Goal: Task Accomplishment & Management: Complete application form

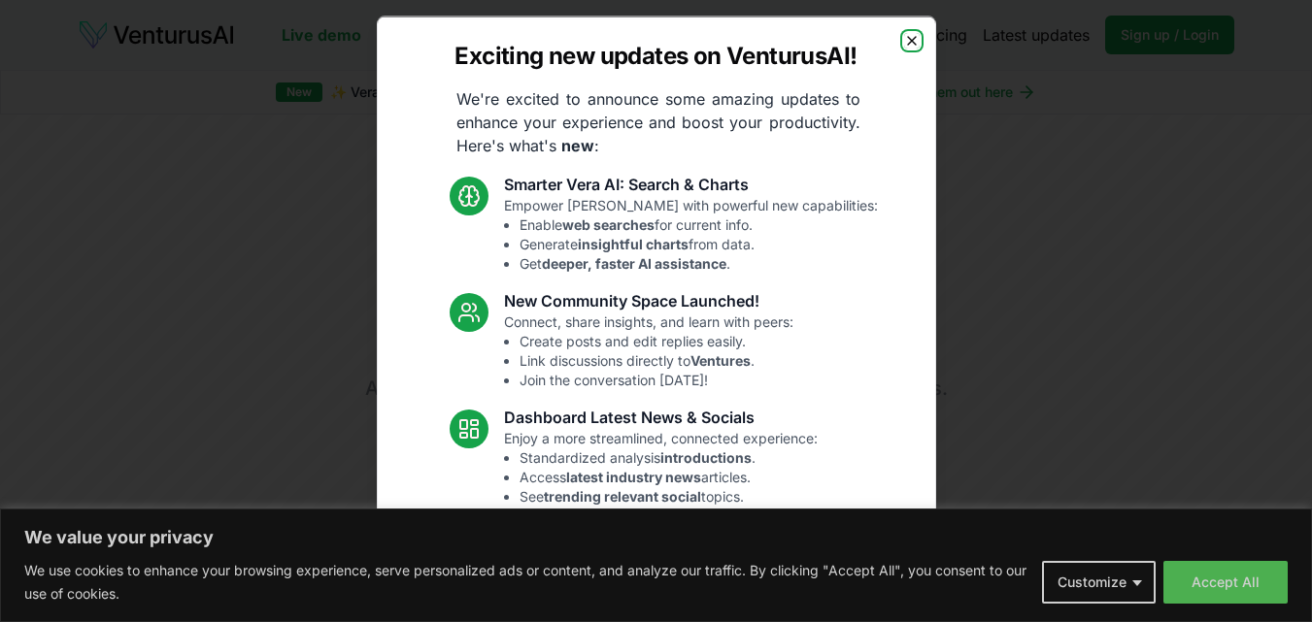
click at [904, 33] on icon "button" at bounding box center [912, 40] width 16 height 16
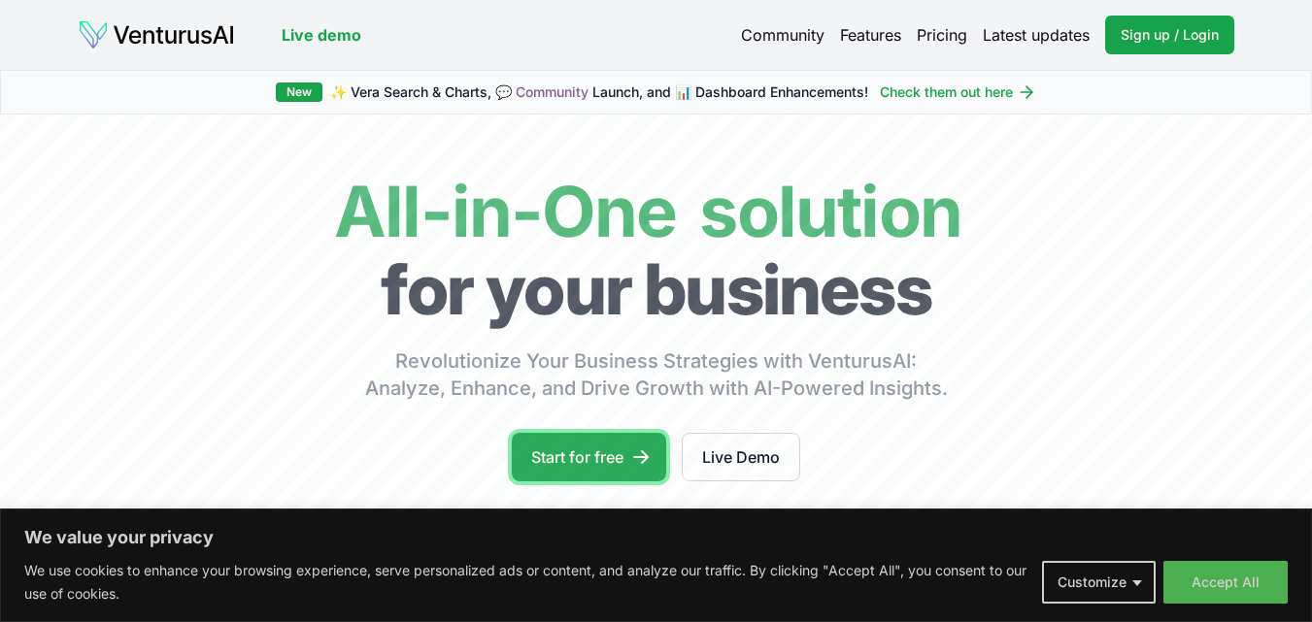
click at [617, 467] on link "Start for free" at bounding box center [589, 457] width 154 height 49
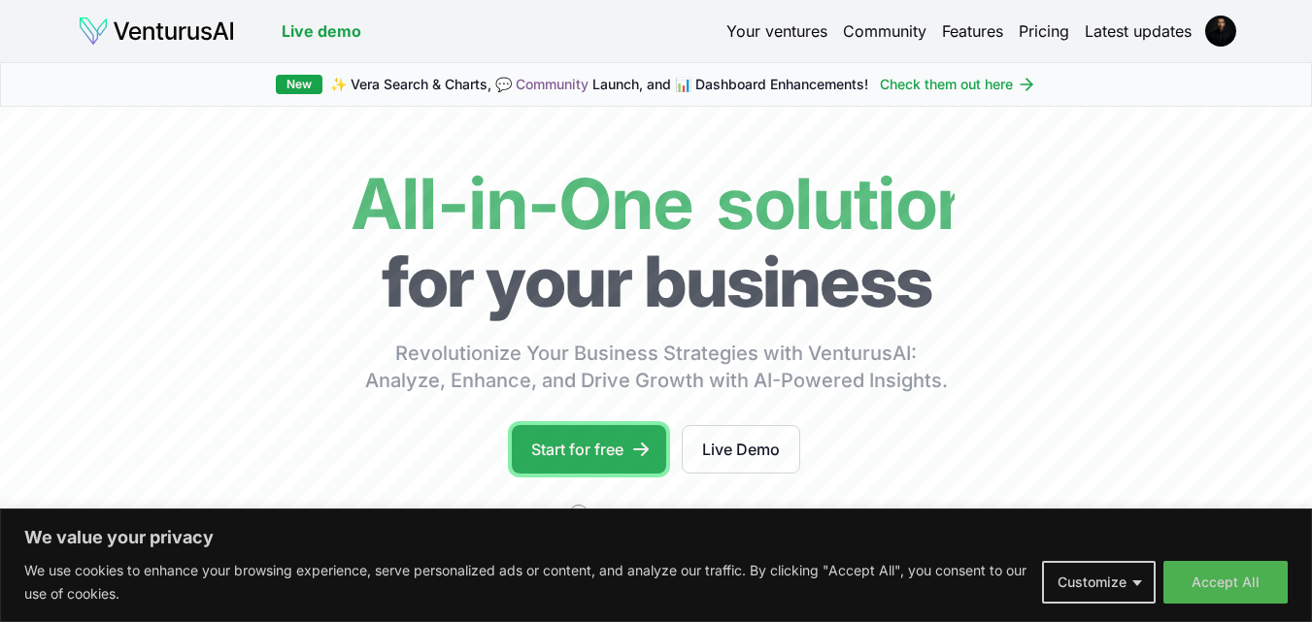
click at [599, 455] on link "Start for free" at bounding box center [589, 449] width 154 height 49
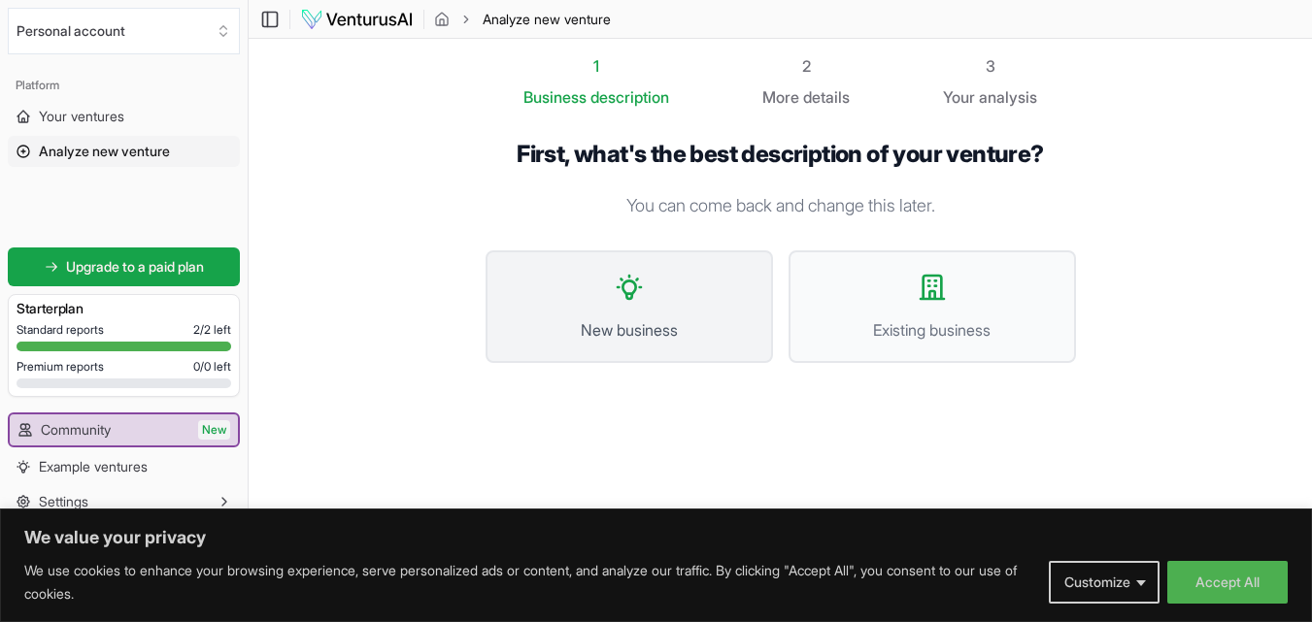
click at [699, 322] on span "New business" at bounding box center [629, 329] width 245 height 23
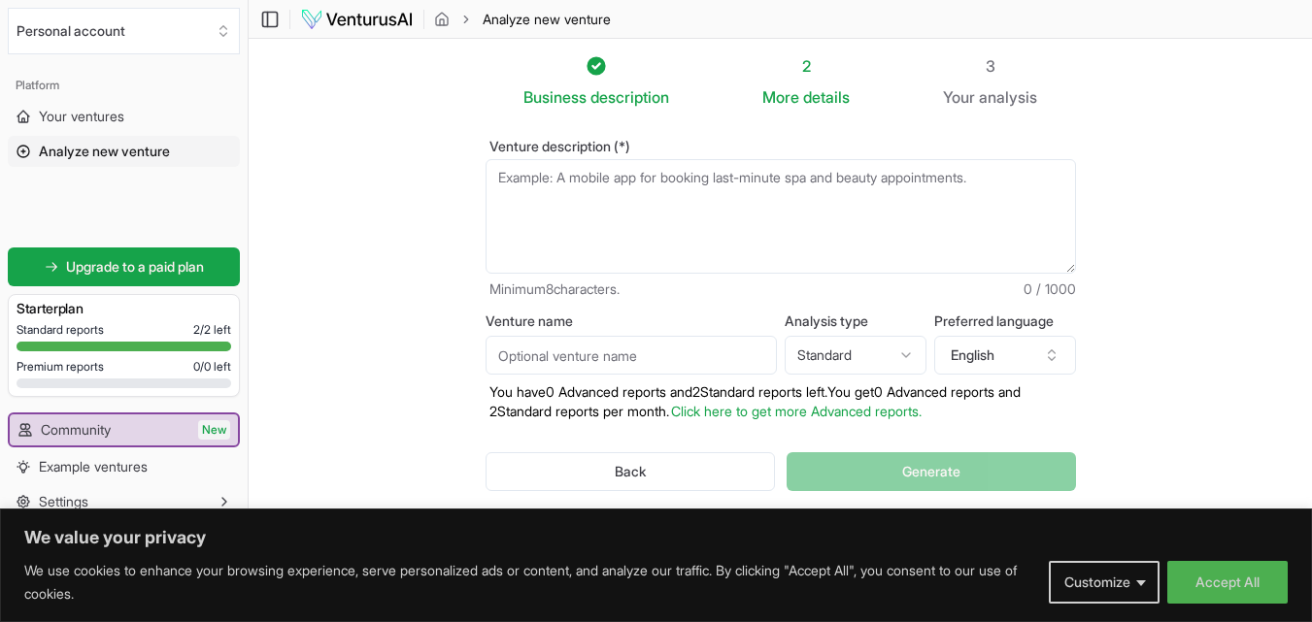
paste textarea "Hydroseeder project in [GEOGRAPHIC_DATA]"
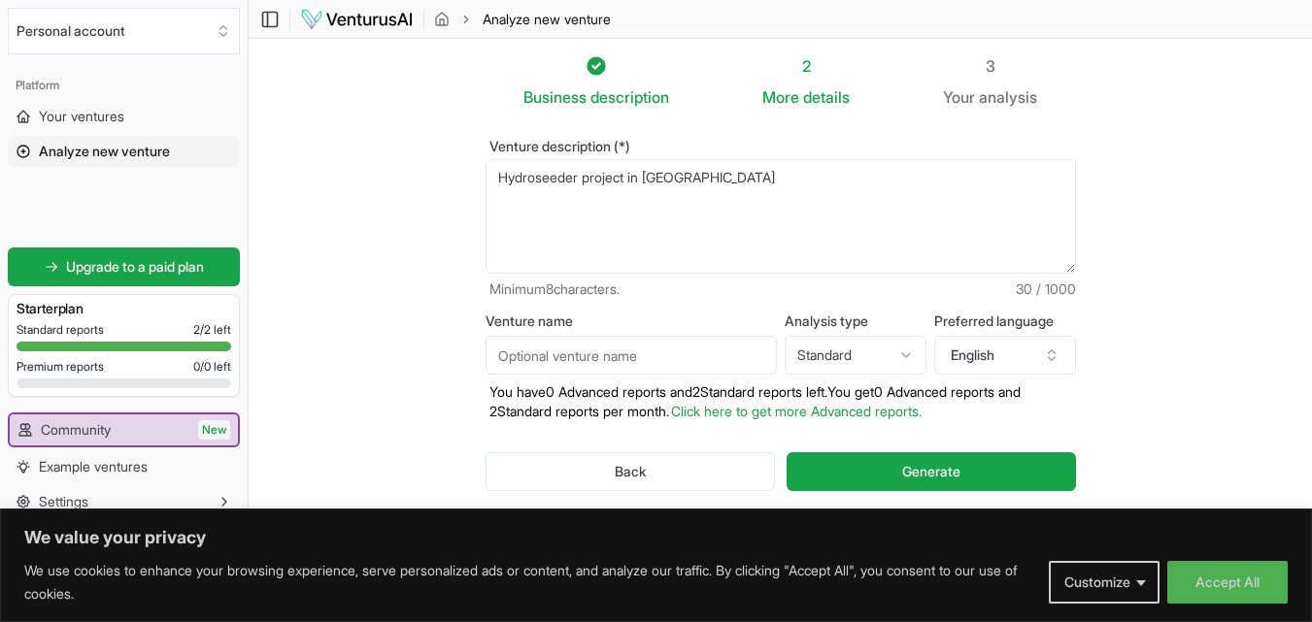
type textarea "Hydroseeder project in [GEOGRAPHIC_DATA]"
click at [831, 340] on html "We value your privacy We use cookies to enhance your browsing experience, serve…" at bounding box center [656, 311] width 1312 height 622
click at [973, 337] on html "We value your privacy We use cookies to enhance your browsing experience, serve…" at bounding box center [656, 311] width 1312 height 622
click at [979, 340] on button "English" at bounding box center [1005, 355] width 142 height 39
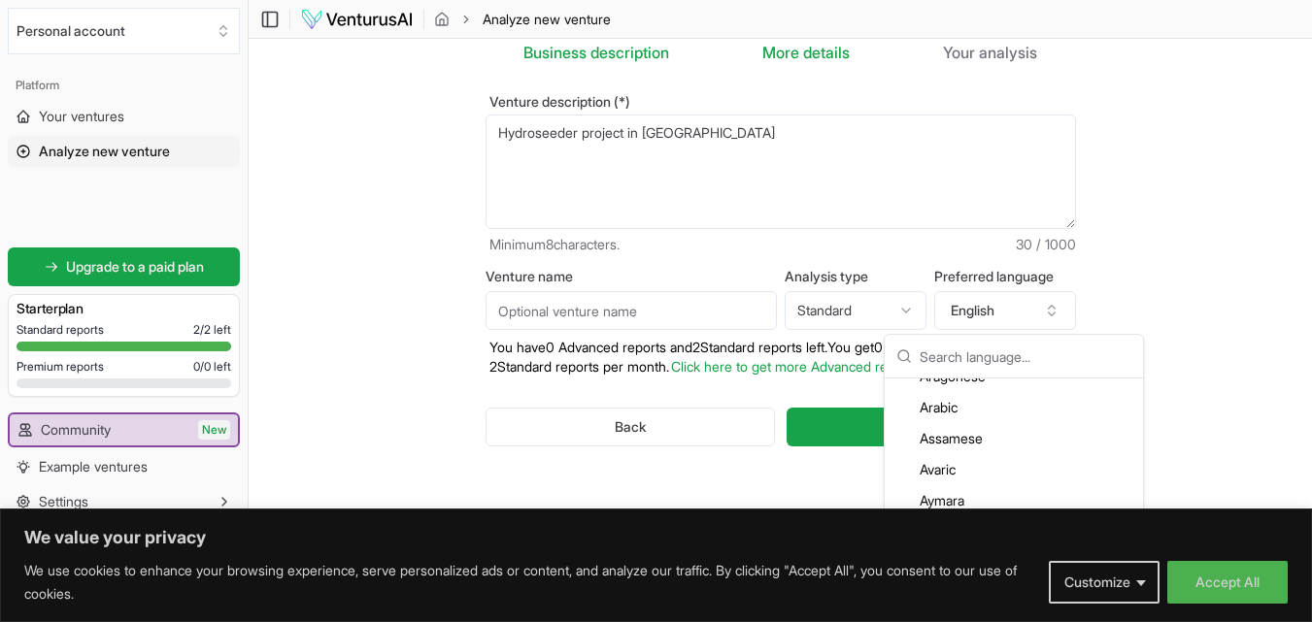
scroll to position [210, 0]
click at [963, 408] on div "Arabic" at bounding box center [1013, 405] width 250 height 31
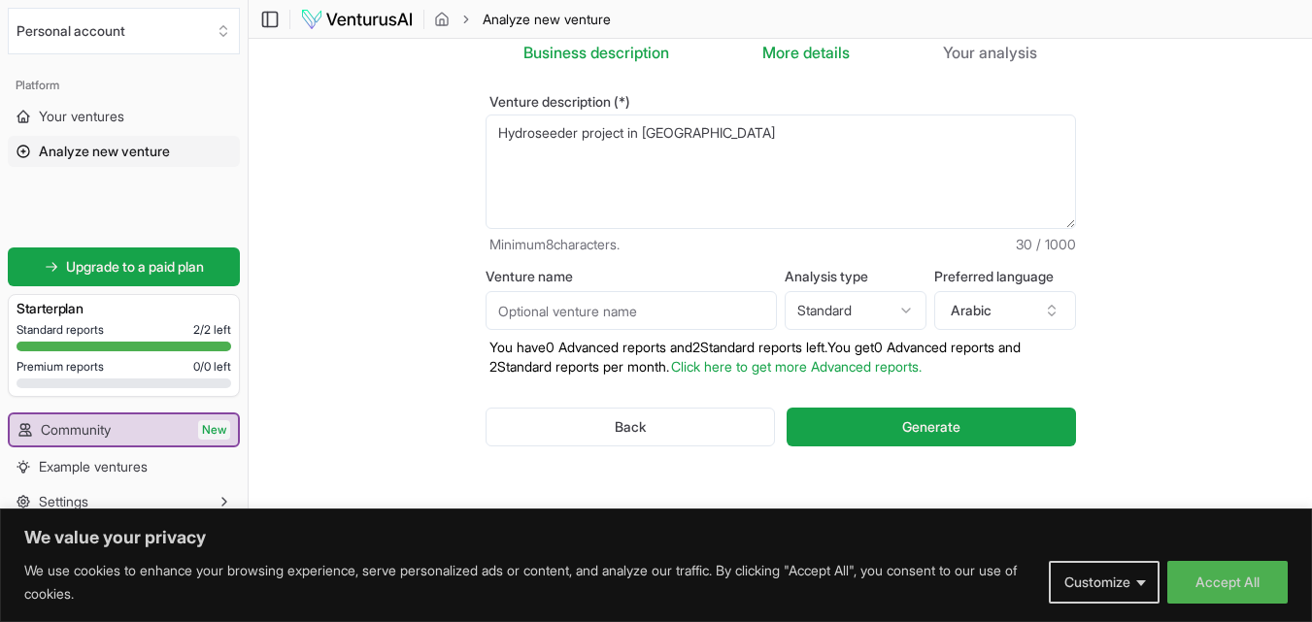
click at [641, 319] on input "Venture name" at bounding box center [630, 310] width 291 height 39
drag, startPoint x: 584, startPoint y: 279, endPoint x: 474, endPoint y: 275, distance: 110.7
click at [474, 275] on div "Venture description (*) Hydroseeder project in [GEOGRAPHIC_DATA] Minimum 8 char…" at bounding box center [780, 286] width 652 height 445
click at [587, 310] on input "Venture name" at bounding box center [630, 310] width 291 height 39
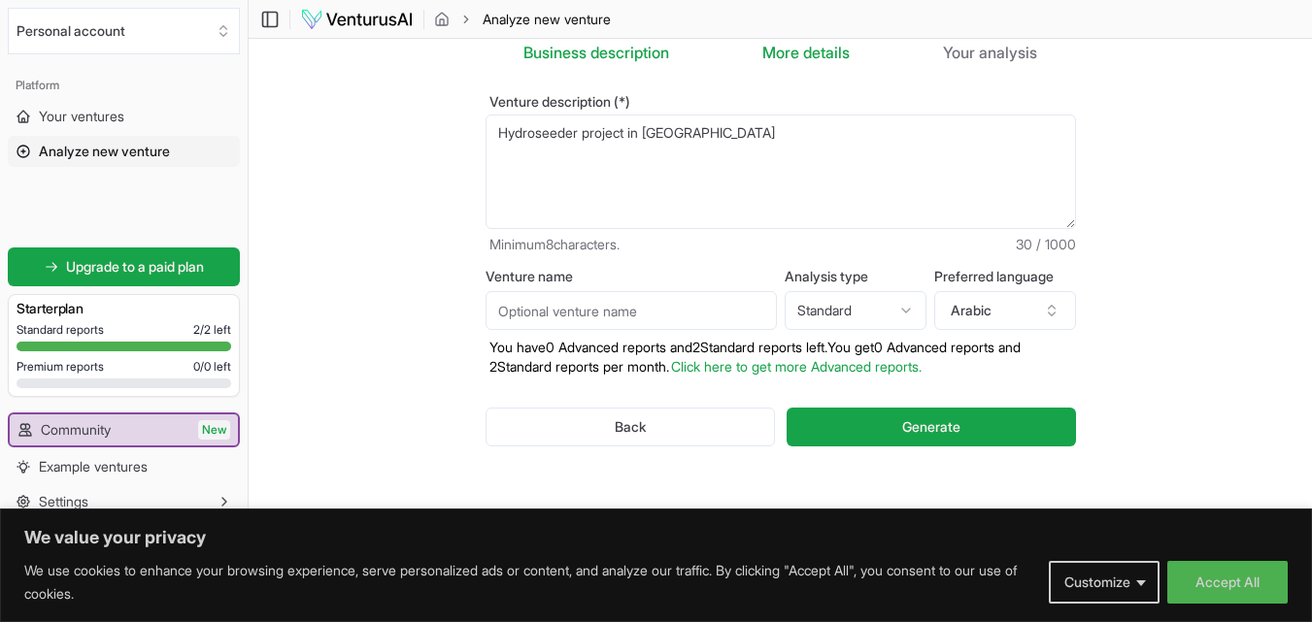
paste input "Hydroseeder project in [GEOGRAPHIC_DATA]"
drag, startPoint x: 721, startPoint y: 315, endPoint x: 583, endPoint y: 315, distance: 137.9
click at [583, 315] on input "Hydroseeder project in [GEOGRAPHIC_DATA]" at bounding box center [630, 310] width 291 height 39
click at [682, 317] on input "Hydroseeder machine" at bounding box center [630, 310] width 291 height 39
click at [682, 293] on input "Hydroseeder machine" at bounding box center [630, 310] width 291 height 39
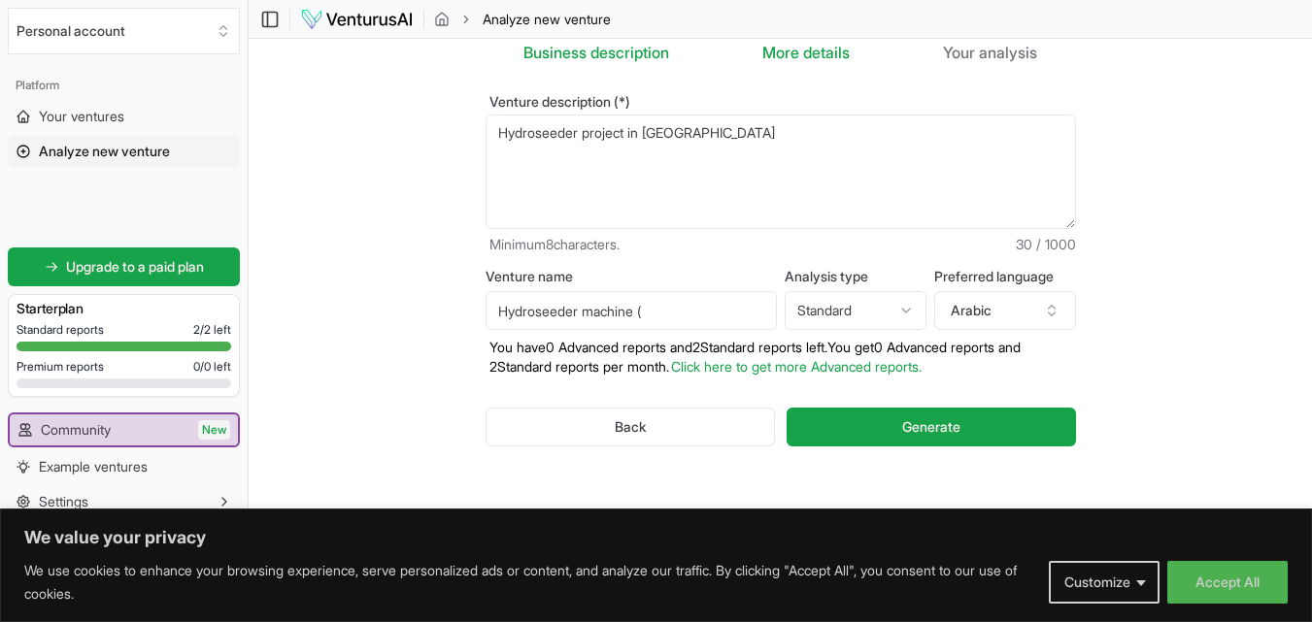
paste input "الآلة YG-HP4"
drag, startPoint x: 676, startPoint y: 312, endPoint x: 648, endPoint y: 306, distance: 28.7
click at [648, 306] on input "Hydroseeder machine (الآلة YG-HP4)" at bounding box center [630, 310] width 291 height 39
click at [701, 315] on input "Hydroseeder machine (YG-HP4)" at bounding box center [630, 310] width 291 height 39
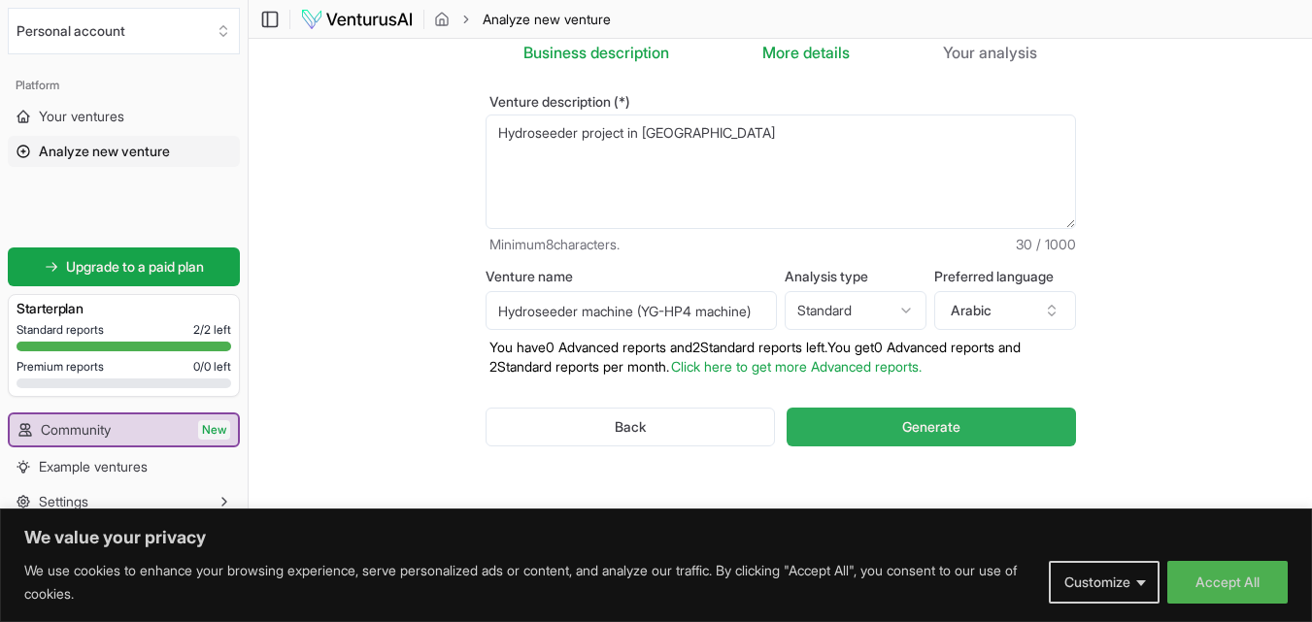
type input "Hydroseeder machine (YG-HP4 machine)"
click at [864, 417] on button "Generate" at bounding box center [930, 427] width 288 height 39
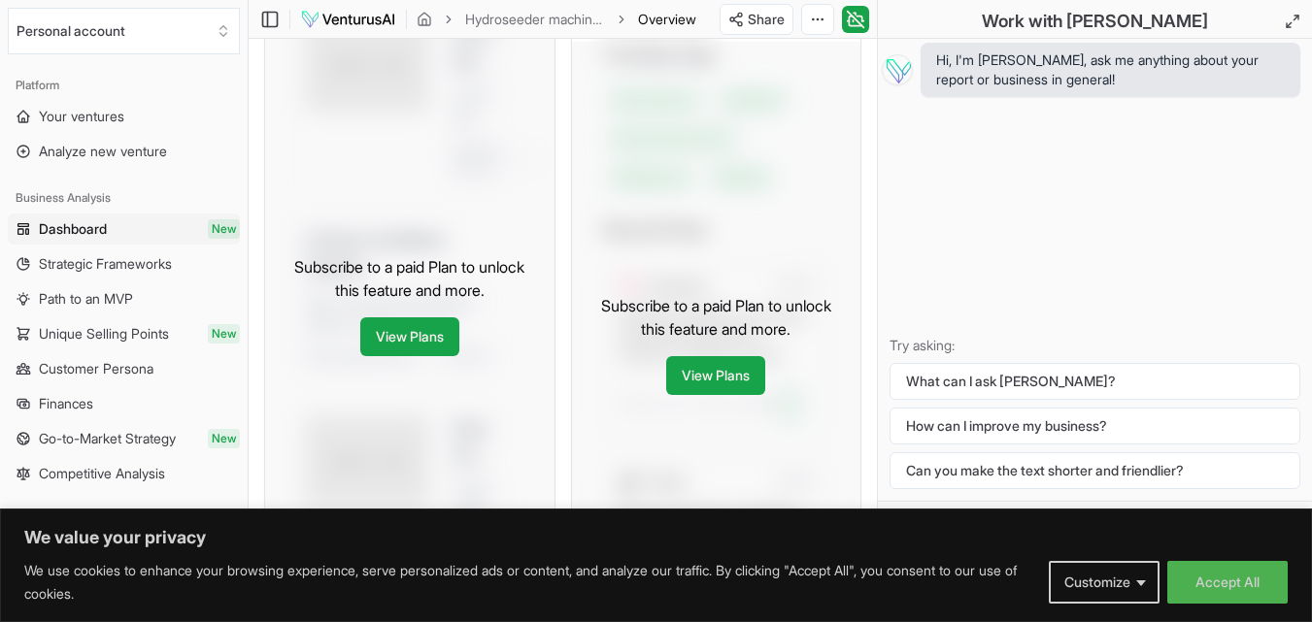
scroll to position [931, 0]
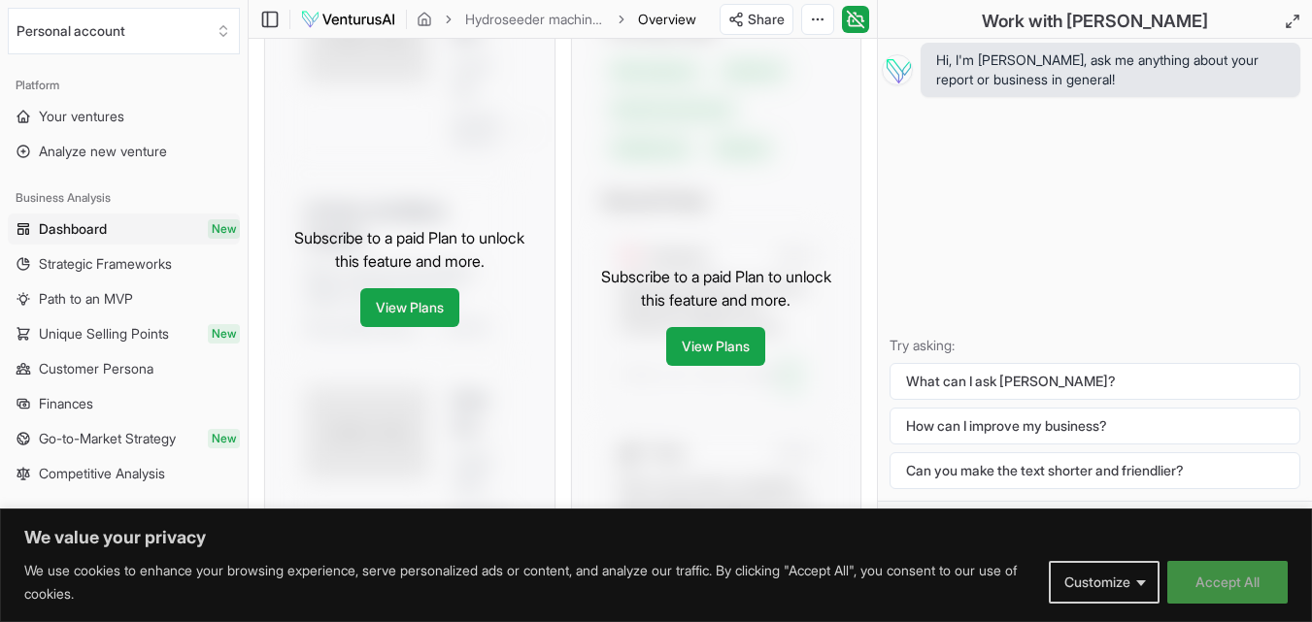
click at [1206, 578] on button "Accept All" at bounding box center [1227, 582] width 120 height 43
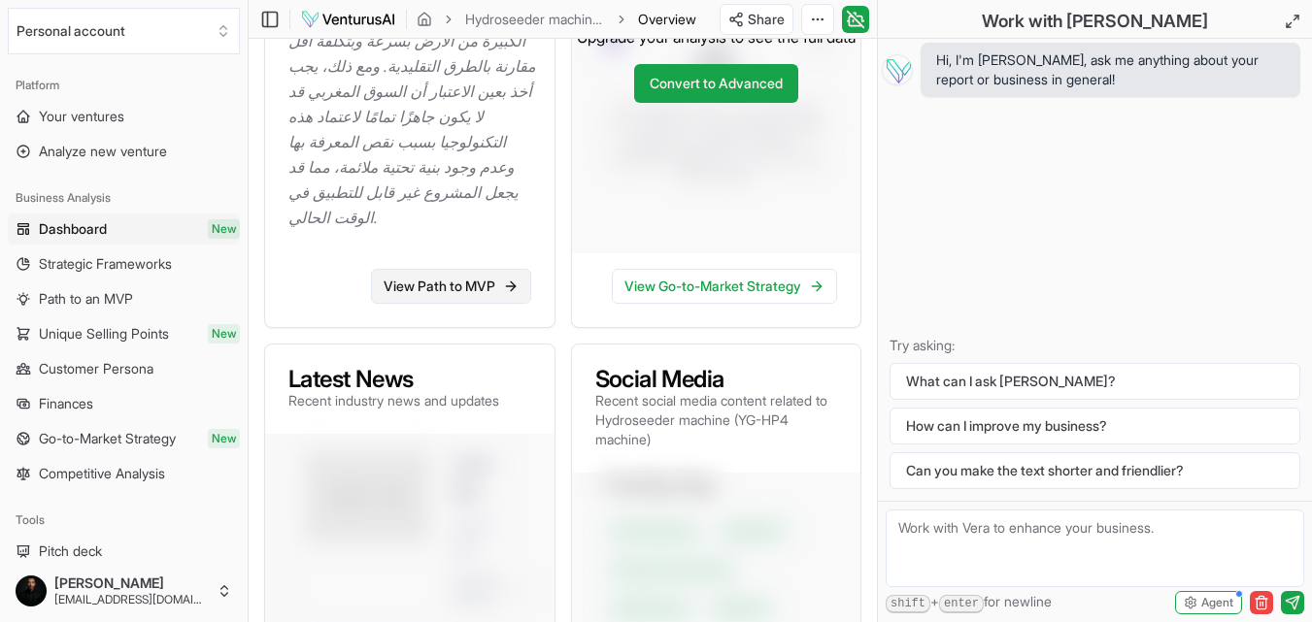
scroll to position [561, 0]
click at [481, 287] on link "View Path to MVP" at bounding box center [451, 287] width 160 height 35
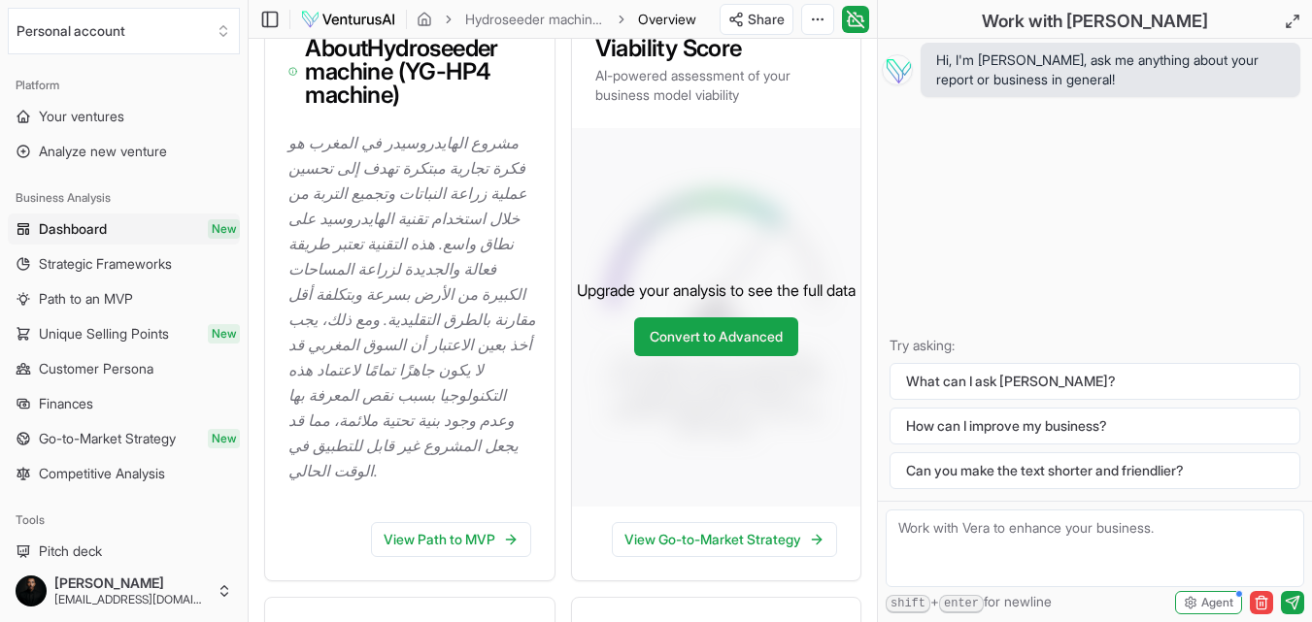
scroll to position [308, 0]
click at [324, 215] on p "مشروع الهايدروسيدر في المغرب هو فكرة تجارية مبتكرة تهدف إلى تحسين عملية زراعة ا…" at bounding box center [413, 307] width 250 height 353
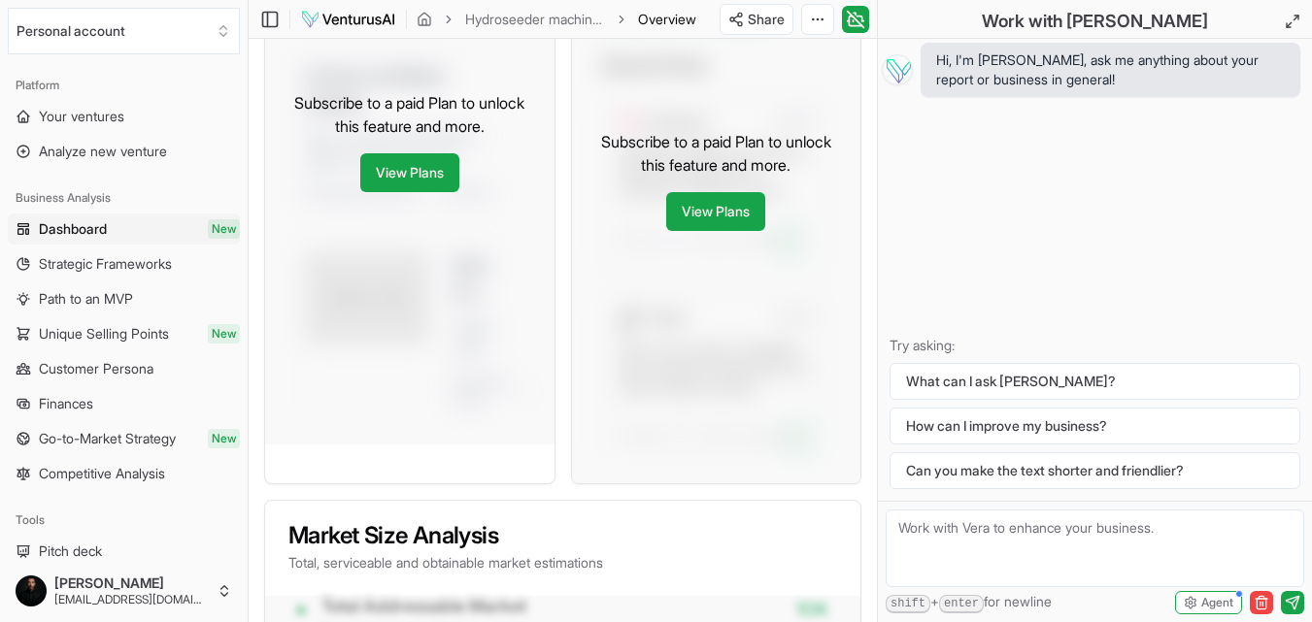
scroll to position [1151, 0]
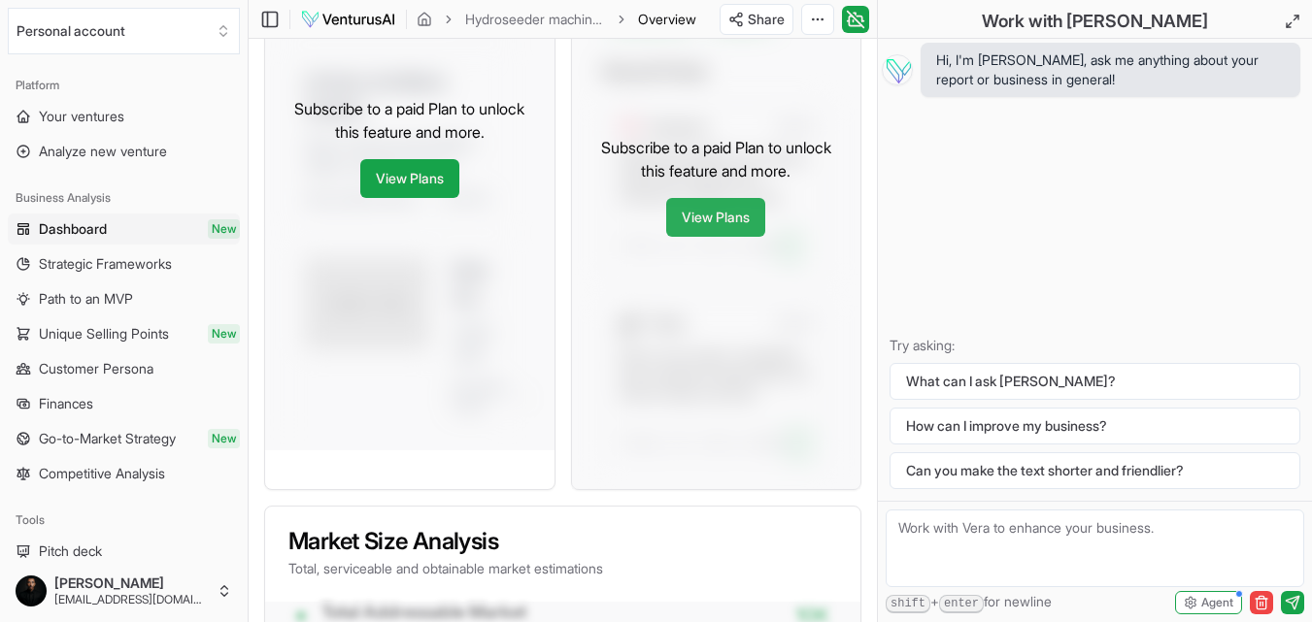
click at [739, 225] on link "View Plans" at bounding box center [715, 217] width 99 height 39
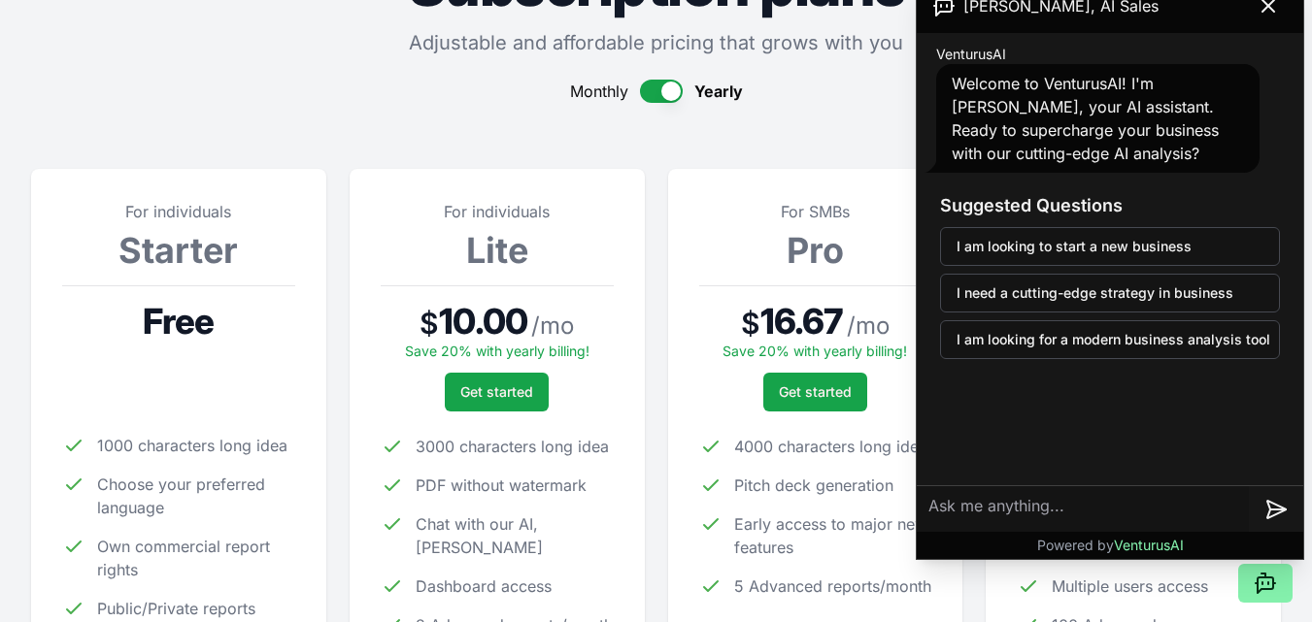
scroll to position [125, 0]
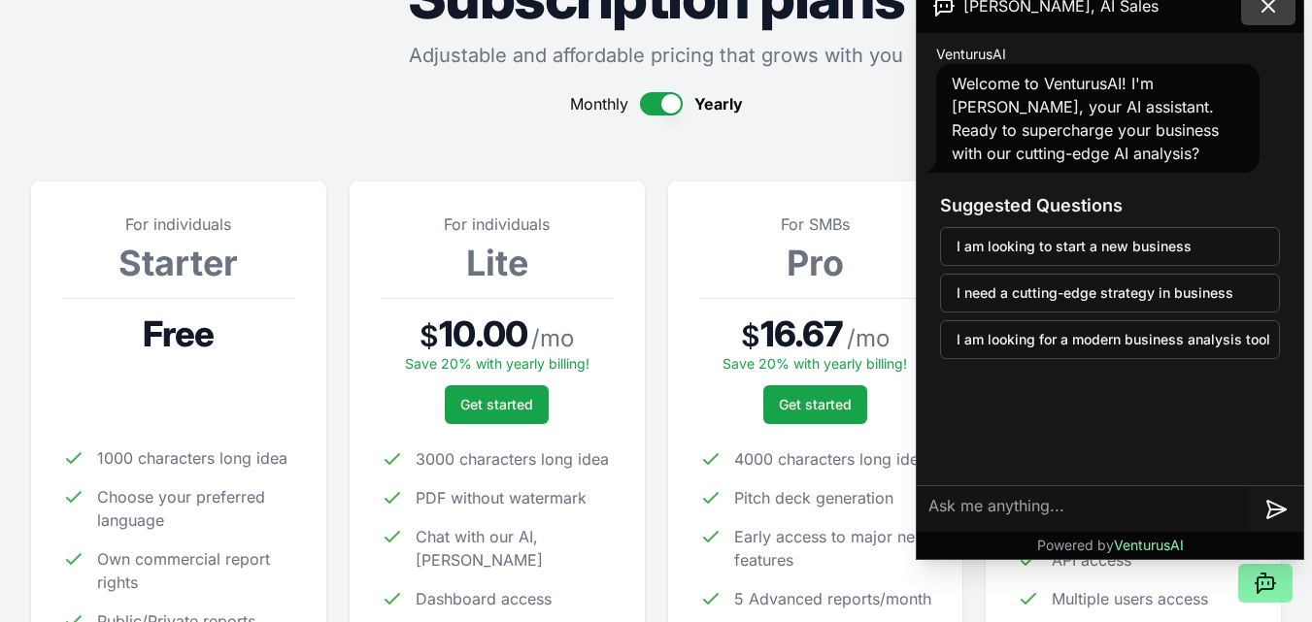
click at [1262, 16] on icon at bounding box center [1267, 5] width 23 height 23
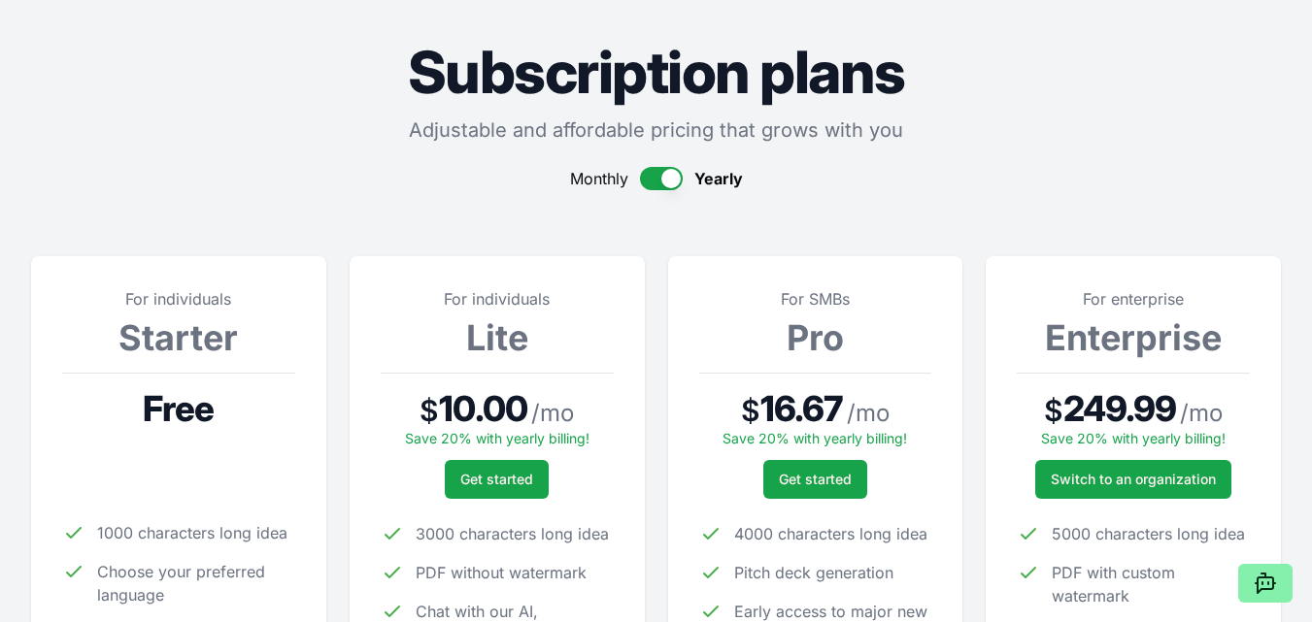
scroll to position [0, 0]
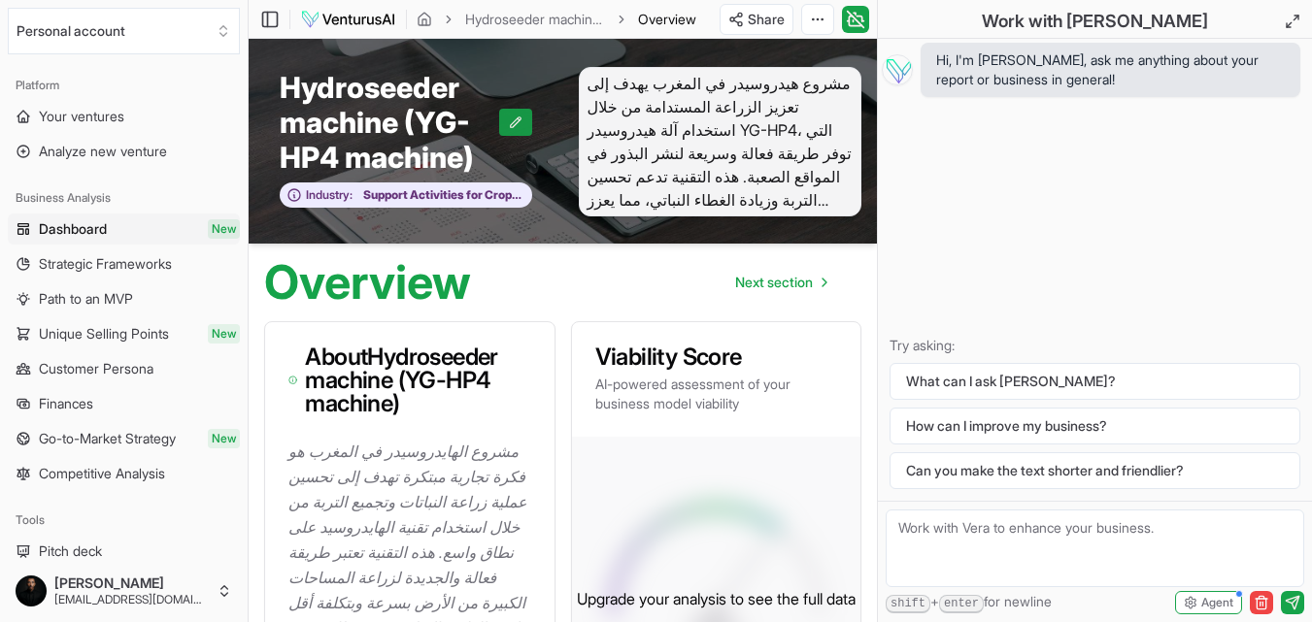
click at [524, 130] on button at bounding box center [515, 122] width 33 height 27
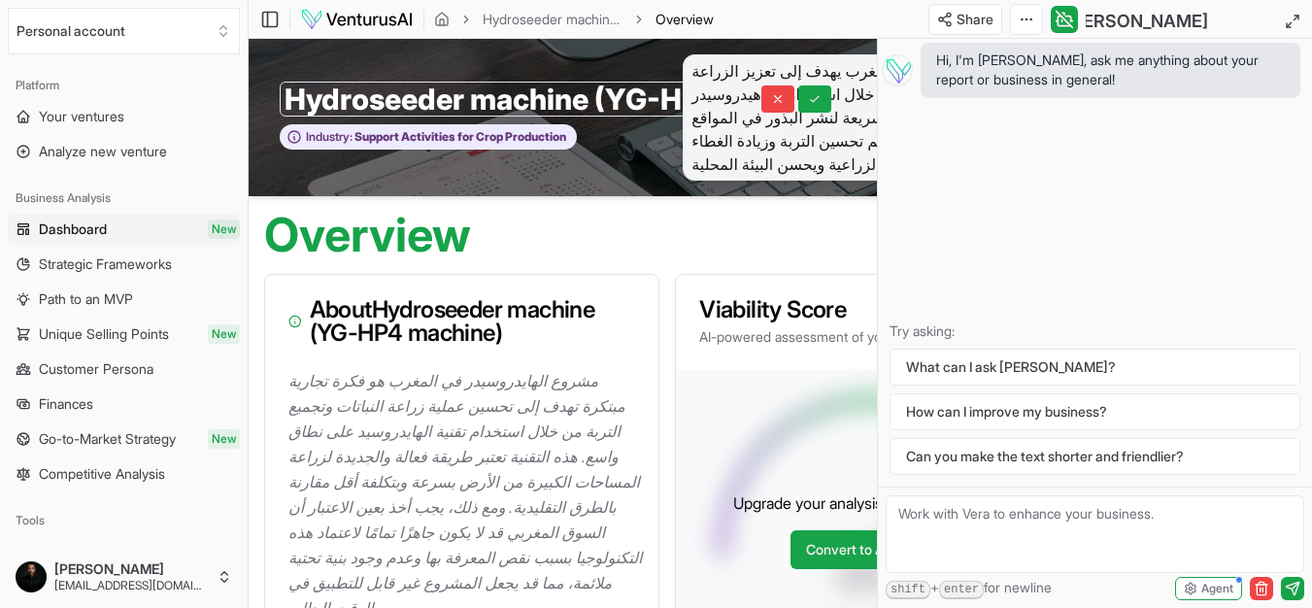
click at [769, 152] on span "مشروع هيدروسيدر في المغرب يهدف إلى تعزيز الزراعة المستدامة من خلال استخدام آلة …" at bounding box center [875, 117] width 387 height 126
